Goal: Check status: Check status

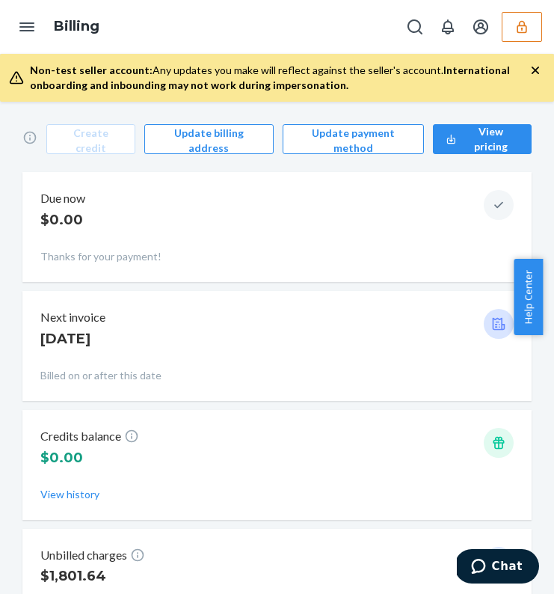
scroll to position [129, 0]
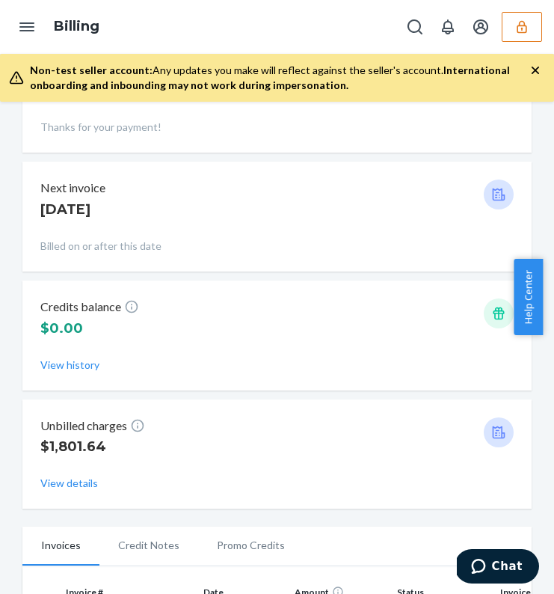
click at [7, 432] on div "Create credit Update billing address Update payment method View pricing Due now…" at bounding box center [277, 348] width 554 height 492
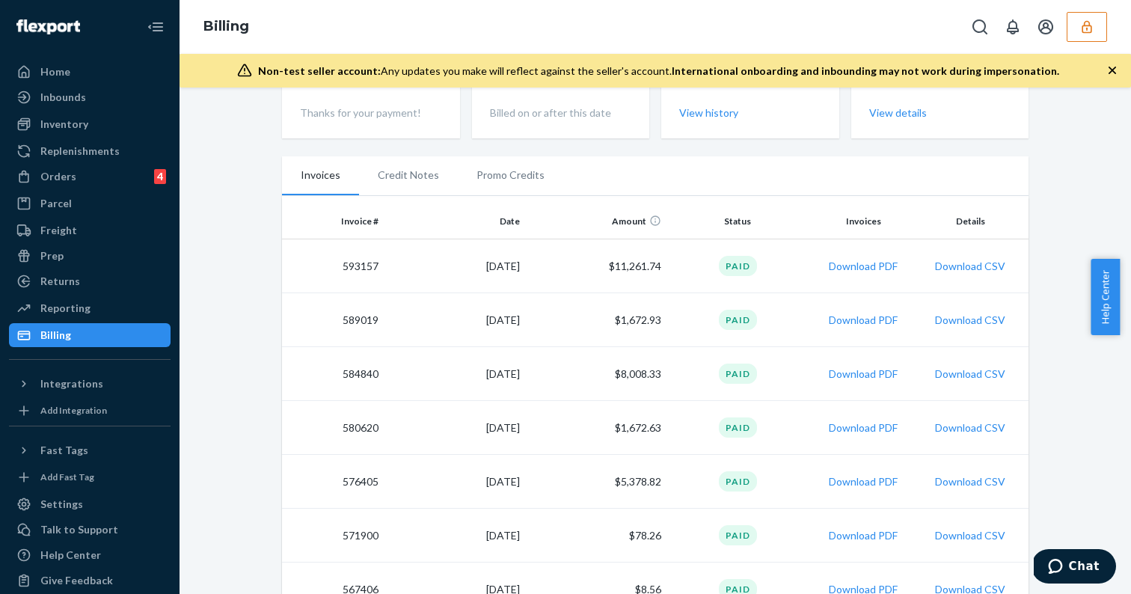
click at [242, 176] on div "Create credit Update billing address Update payment method View pricing Due now…" at bounding box center [655, 332] width 929 height 720
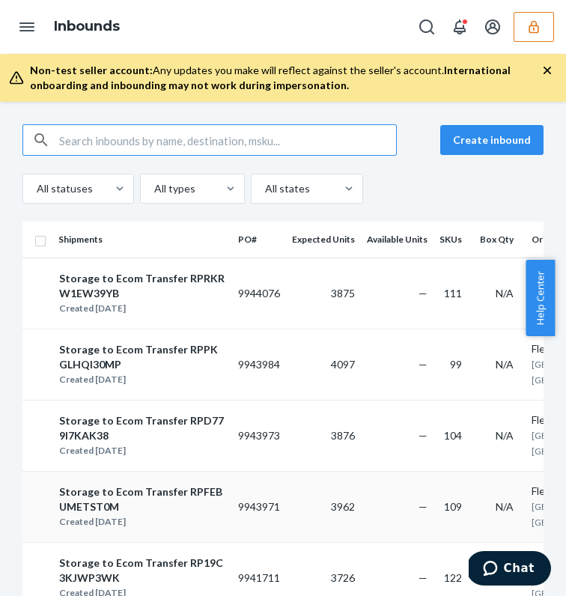
scroll to position [3, 0]
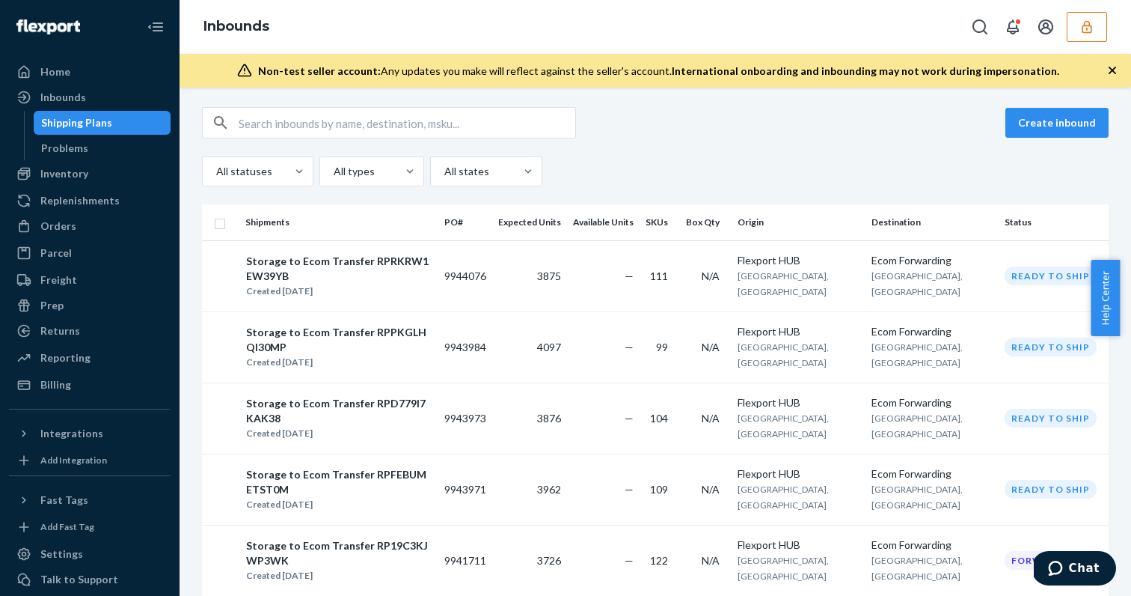
click at [565, 28] on icon "button" at bounding box center [1087, 26] width 15 height 15
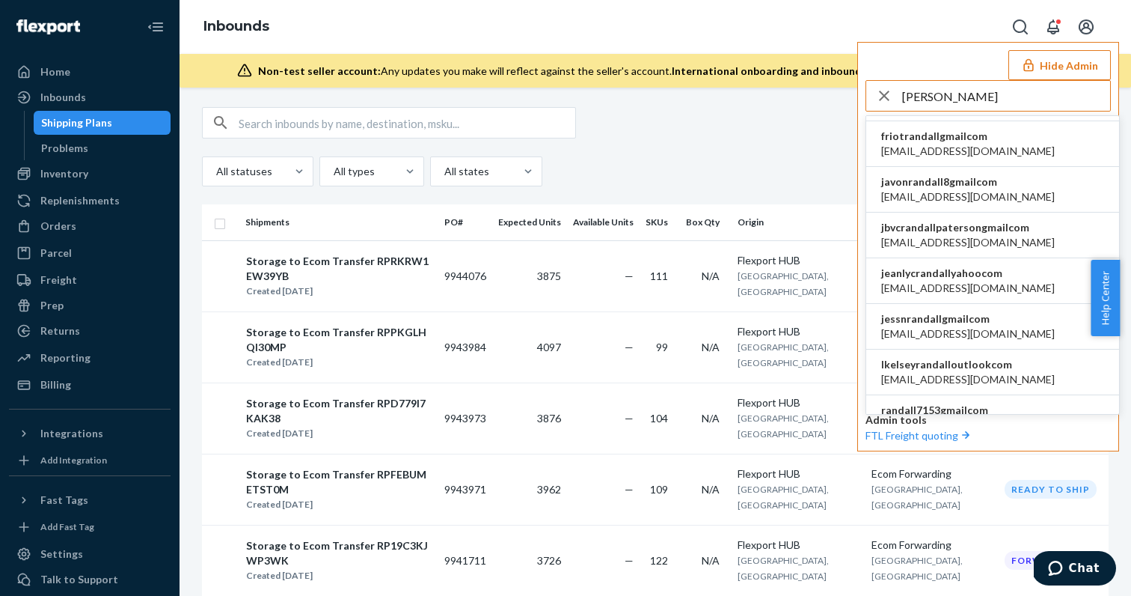
scroll to position [0, 0]
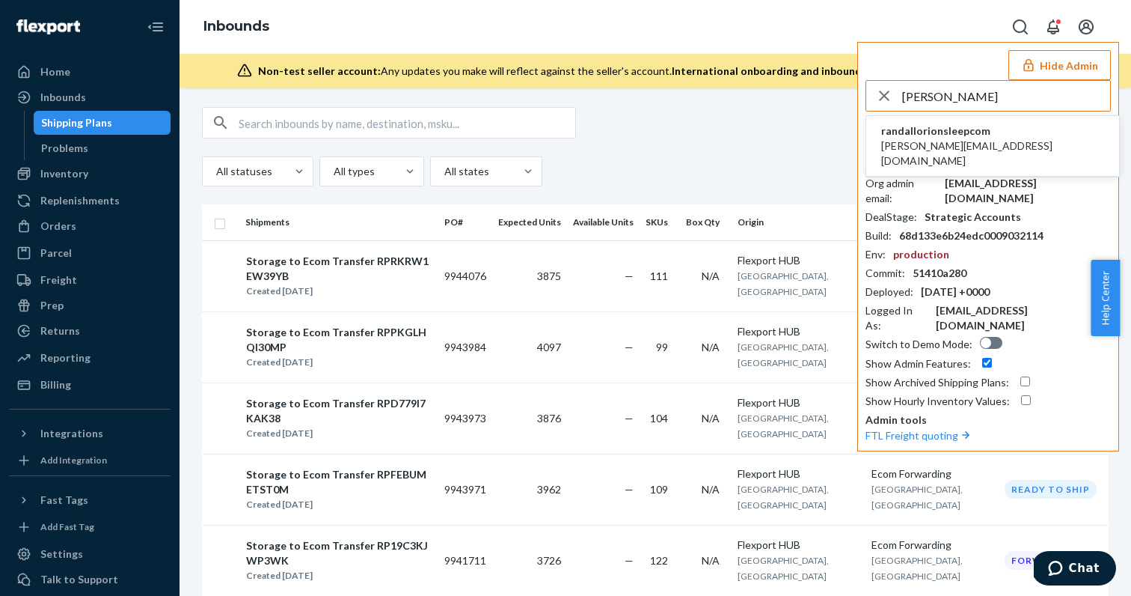
type input "randall@orion"
click at [565, 142] on span "randall@orionsleep.com" at bounding box center [992, 153] width 223 height 30
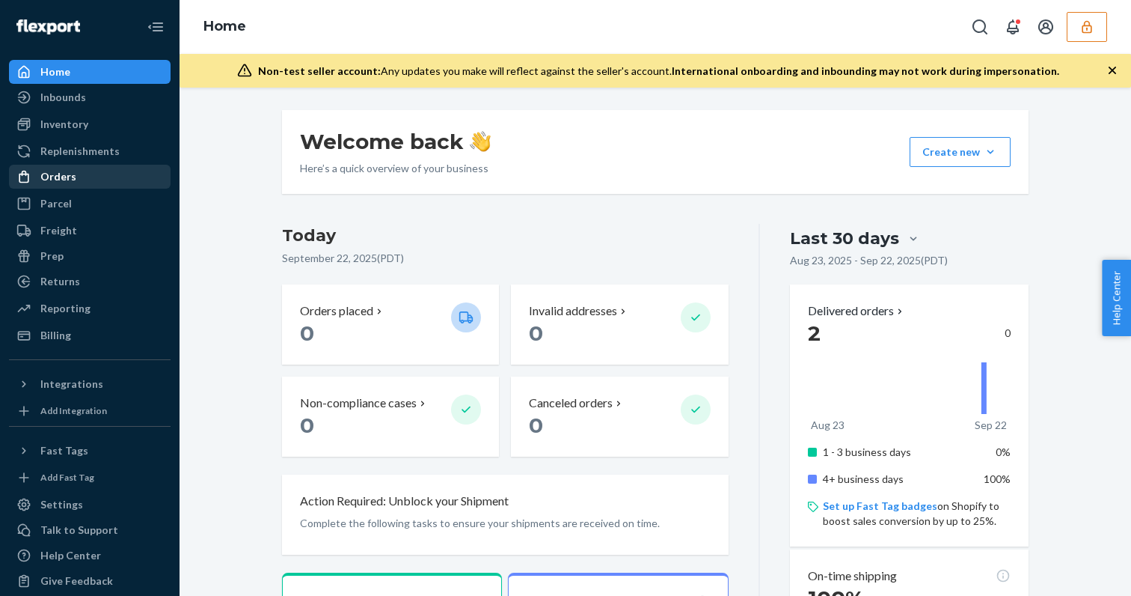
click at [75, 176] on div "Orders" at bounding box center [89, 176] width 159 height 21
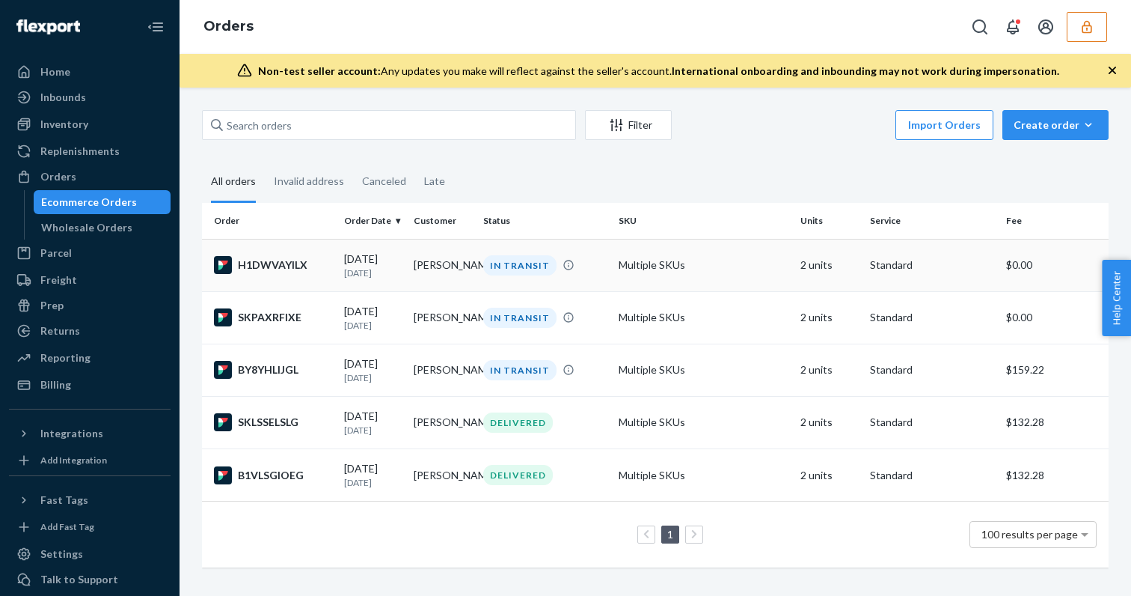
click at [429, 266] on td "Daniel Gestetner" at bounding box center [443, 265] width 70 height 52
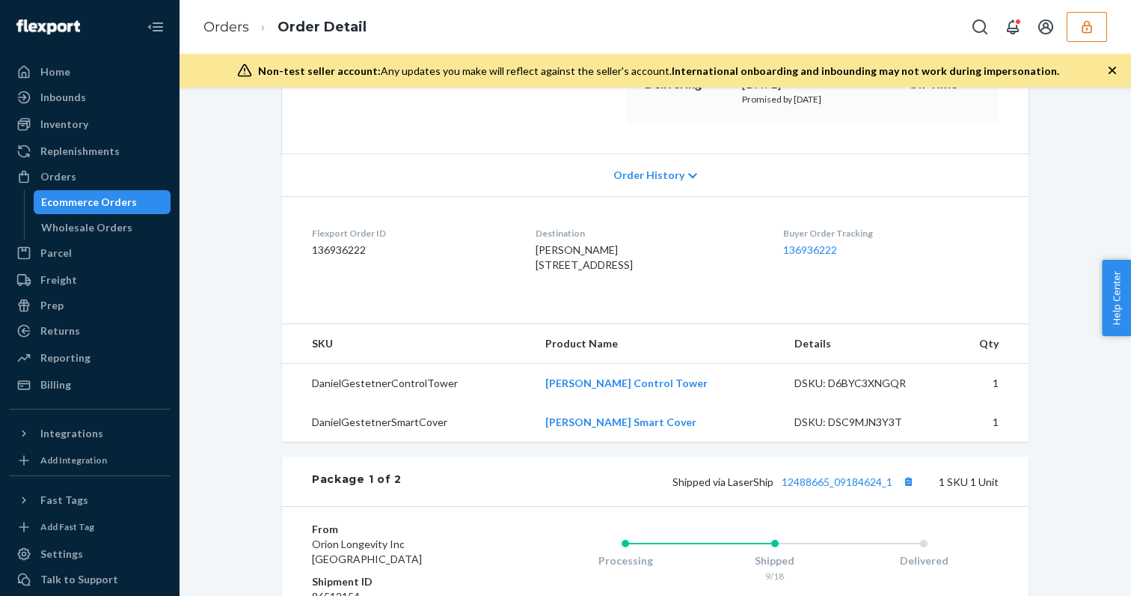
scroll to position [257, 0]
click at [818, 248] on link "136936222" at bounding box center [810, 248] width 54 height 13
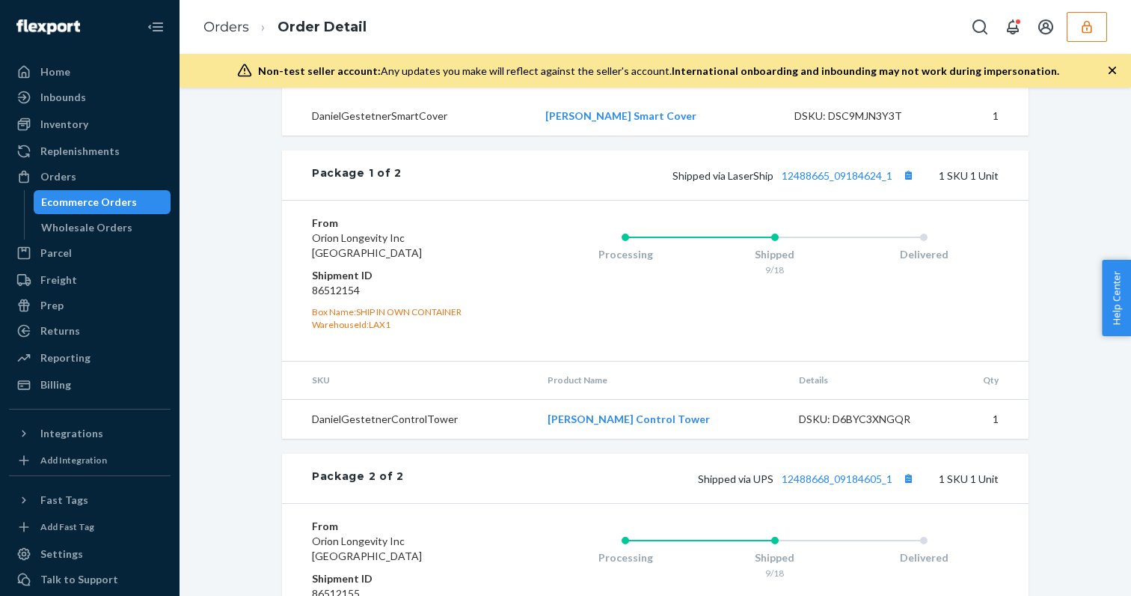
scroll to position [754, 0]
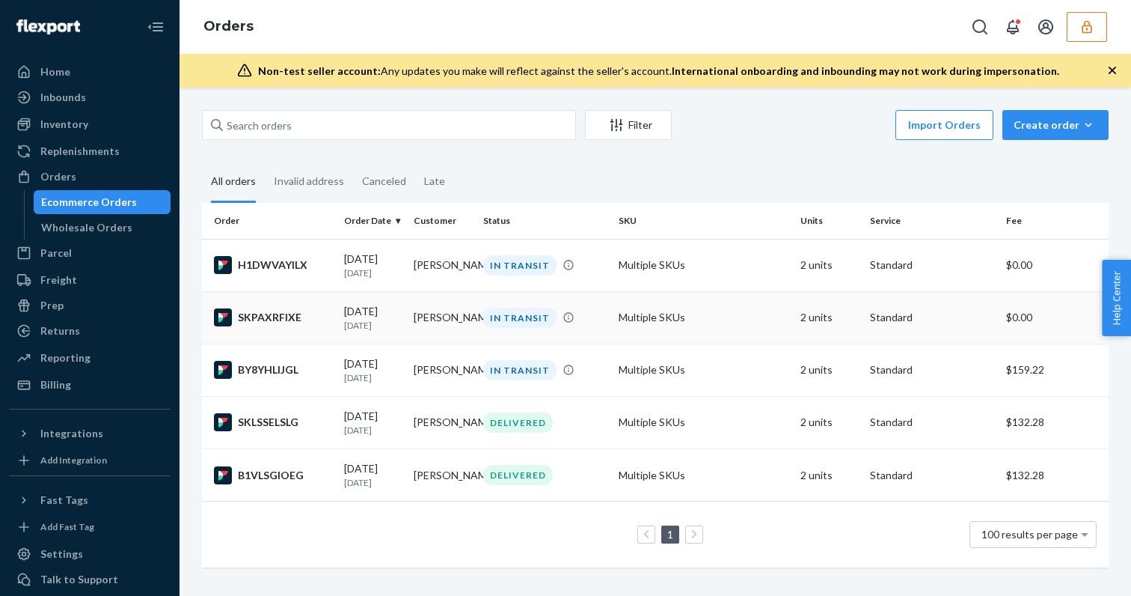
click at [439, 321] on td "Matias Andreas" at bounding box center [443, 317] width 70 height 52
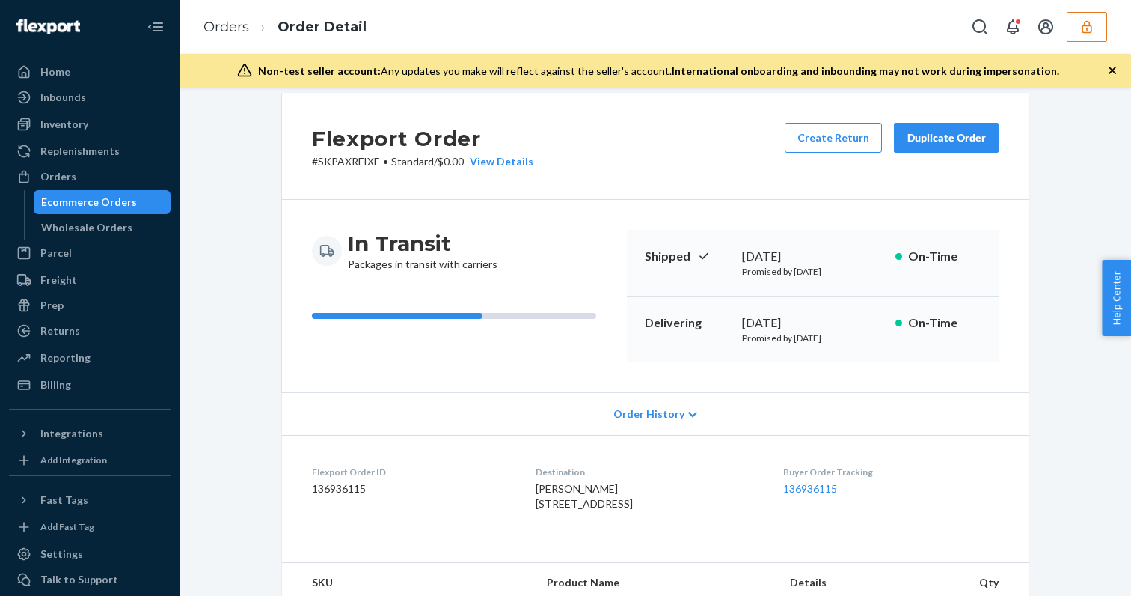
click at [645, 428] on div "Order History" at bounding box center [655, 413] width 747 height 43
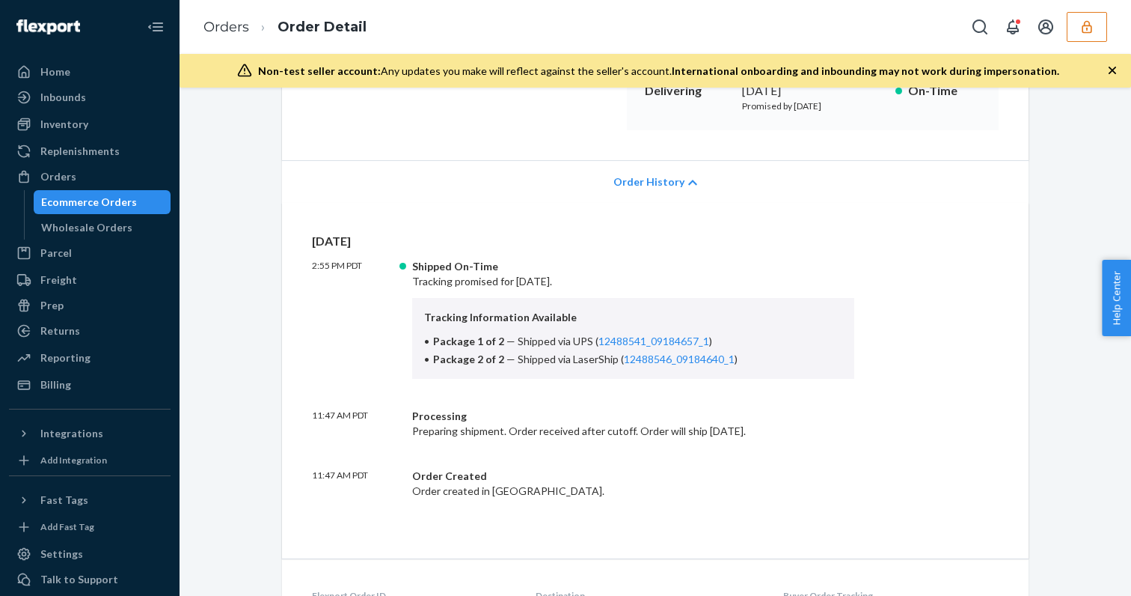
scroll to position [248, 0]
click at [638, 340] on link "12488541_09184657_1" at bounding box center [654, 341] width 111 height 13
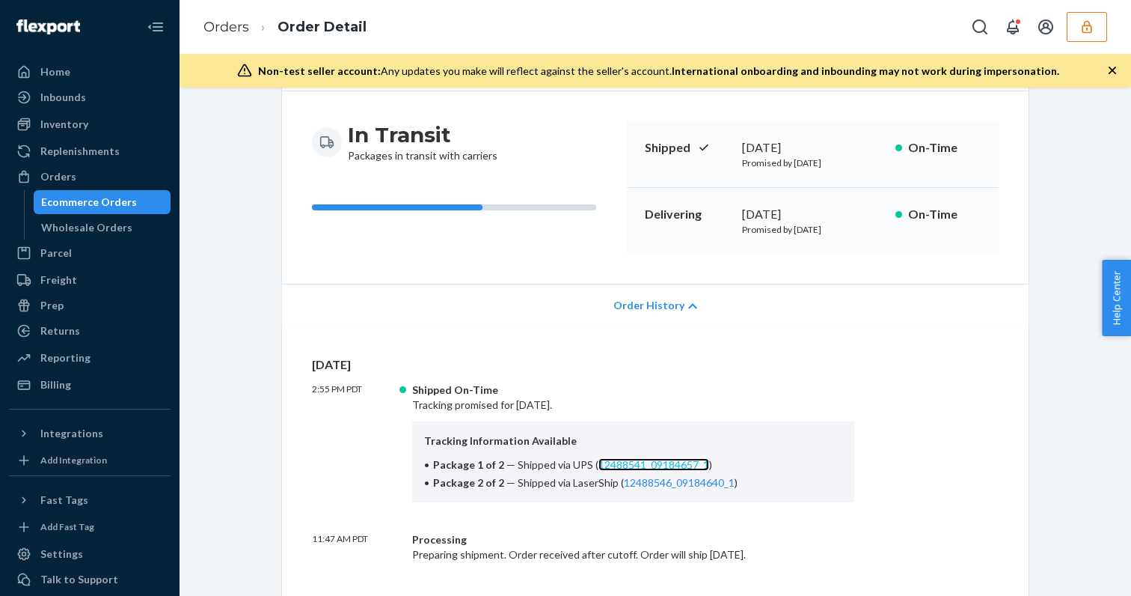
scroll to position [134, 0]
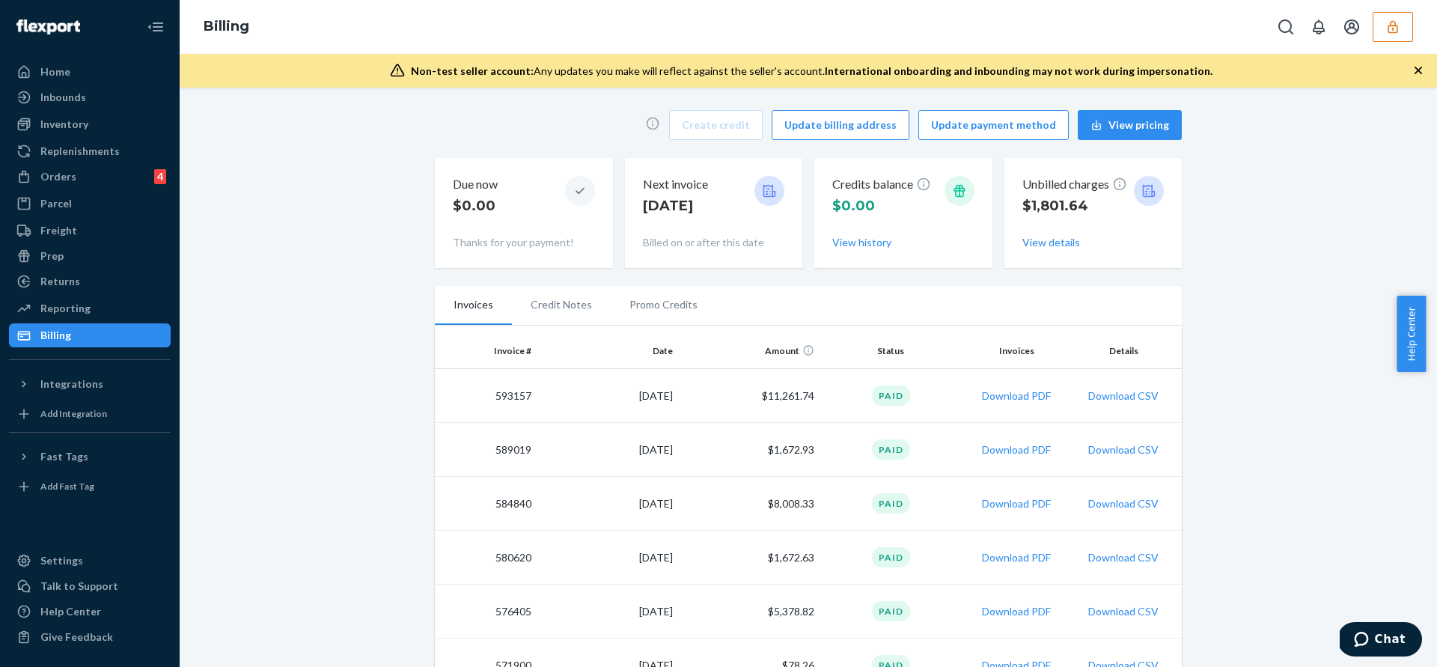
scroll to position [129, 0]
